Goal: Find contact information: Obtain details needed to contact an individual or organization

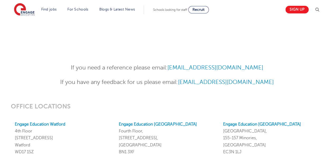
scroll to position [394, 0]
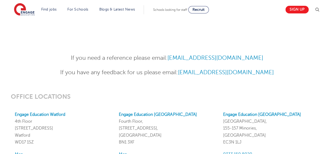
drag, startPoint x: 336, startPoint y: 22, endPoint x: 337, endPoint y: 86, distance: 64.1
click at [334, 86] on html "Find jobs All vacancies We have one of the UK's largest database. and with hund…" at bounding box center [167, 58] width 334 height 905
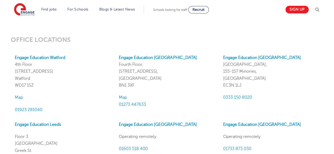
scroll to position [449, 0]
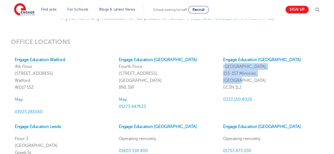
drag, startPoint x: 222, startPoint y: 66, endPoint x: 244, endPoint y: 82, distance: 26.9
click at [244, 82] on div "Engage Education [GEOGRAPHIC_DATA], [STREET_ADDRESS] 0333 150 8020" at bounding box center [271, 85] width 104 height 59
copy p "[GEOGRAPHIC_DATA], [STREET_ADDRESS]"
drag, startPoint x: 243, startPoint y: 86, endPoint x: 222, endPoint y: 85, distance: 21.2
click at [222, 85] on div "Engage Education [GEOGRAPHIC_DATA], [STREET_ADDRESS] 0333 150 8020" at bounding box center [271, 85] width 104 height 59
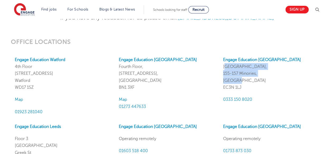
copy p "EC3N 1LJ"
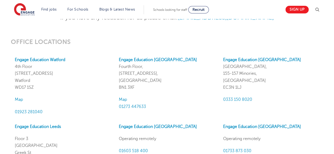
click at [254, 93] on div "Engage Education [GEOGRAPHIC_DATA], [STREET_ADDRESS] 0333 150 8020" at bounding box center [271, 85] width 104 height 59
drag, startPoint x: 254, startPoint y: 98, endPoint x: 222, endPoint y: 102, distance: 31.6
click at [222, 102] on div "Engage Education [GEOGRAPHIC_DATA], [STREET_ADDRESS] 0333 150 8020" at bounding box center [271, 85] width 104 height 59
copy span "0333 150 8020"
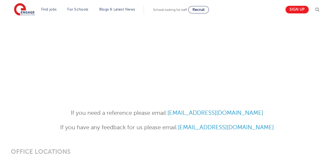
scroll to position [344, 0]
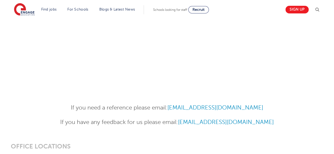
drag, startPoint x: 265, startPoint y: 109, endPoint x: 170, endPoint y: 106, distance: 95.6
click at [170, 106] on p "If you need a reference please email: [EMAIL_ADDRESS][DOMAIN_NAME]" at bounding box center [166, 107] width 259 height 9
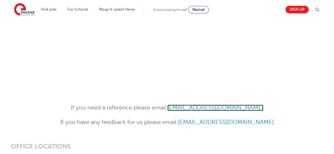
click at [175, 106] on link "[EMAIL_ADDRESS][DOMAIN_NAME]" at bounding box center [215, 108] width 96 height 6
copy link "[EMAIL_ADDRESS][DOMAIN_NAME]"
